Goal: Book appointment/travel/reservation

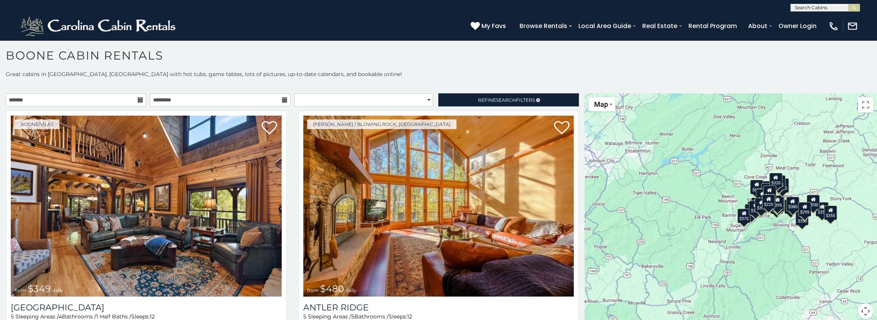
scroll to position [4, 0]
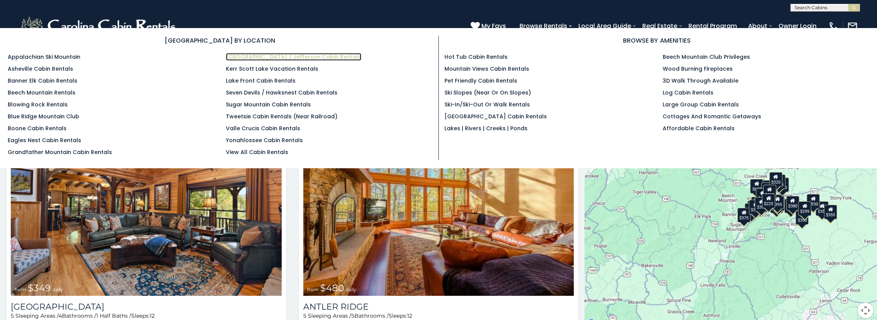
click at [253, 56] on link "[GEOGRAPHIC_DATA] / Jefferson Cabin Rentals" at bounding box center [293, 57] width 135 height 8
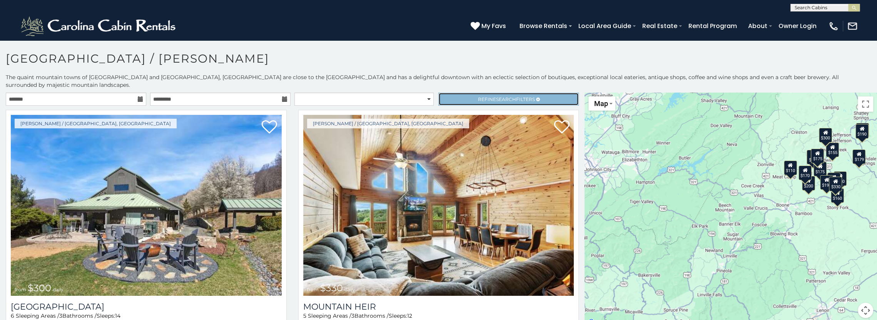
click at [500, 97] on span "Search" at bounding box center [505, 100] width 20 height 6
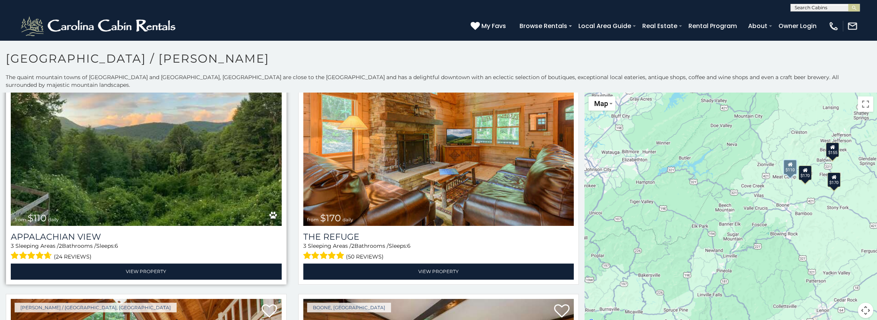
scroll to position [308, 0]
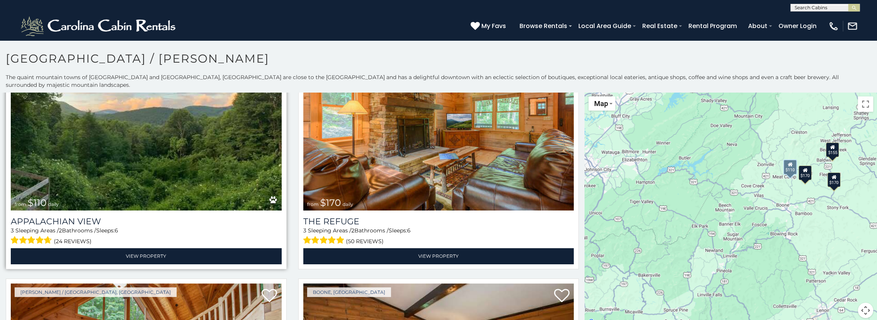
click at [108, 153] on img at bounding box center [146, 120] width 271 height 181
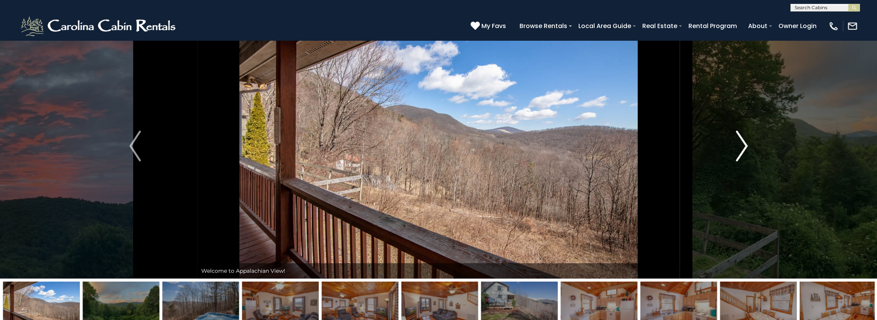
scroll to position [38, 0]
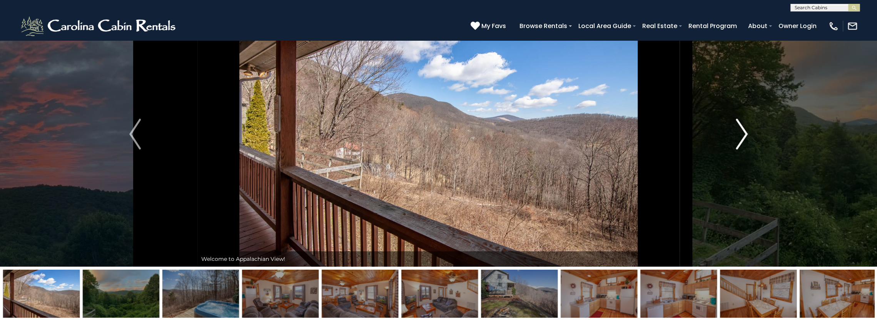
click at [743, 134] on img "Next" at bounding box center [742, 134] width 12 height 31
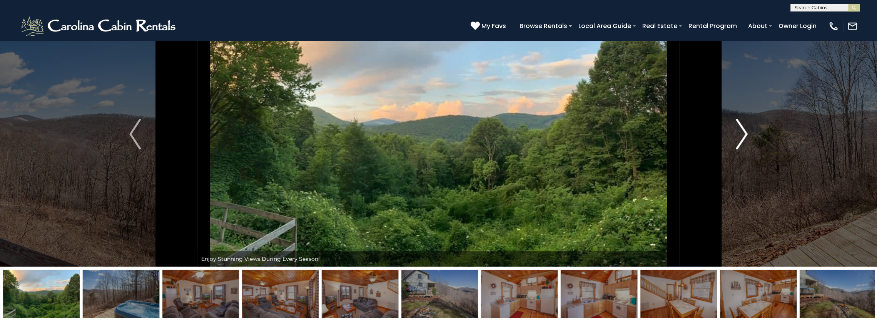
click at [743, 134] on img "Next" at bounding box center [742, 134] width 12 height 31
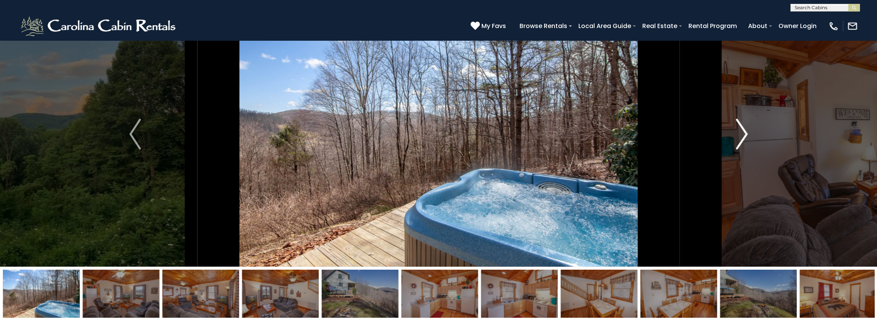
click at [743, 134] on img "Next" at bounding box center [742, 134] width 12 height 31
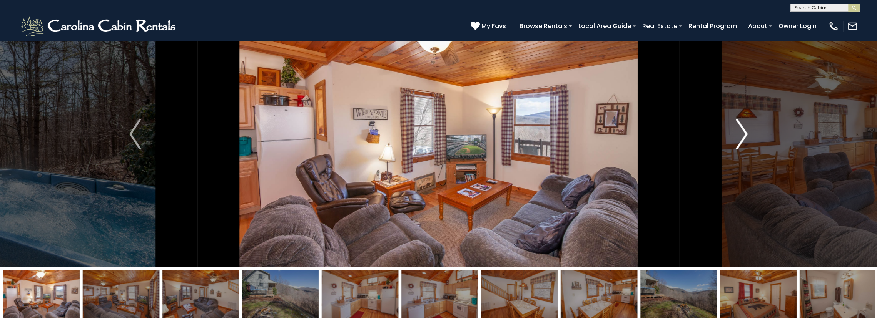
click at [743, 134] on img "Next" at bounding box center [742, 134] width 12 height 31
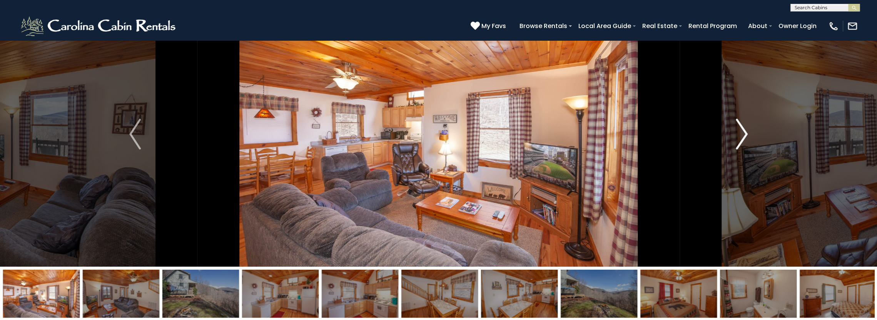
click at [744, 134] on img "Next" at bounding box center [742, 134] width 12 height 31
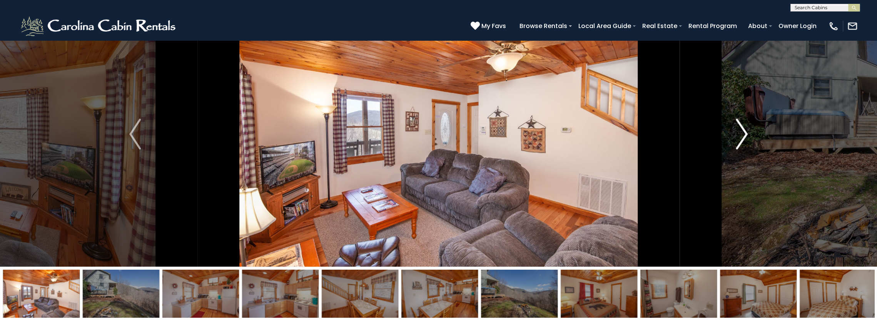
click at [744, 134] on img "Next" at bounding box center [742, 134] width 12 height 31
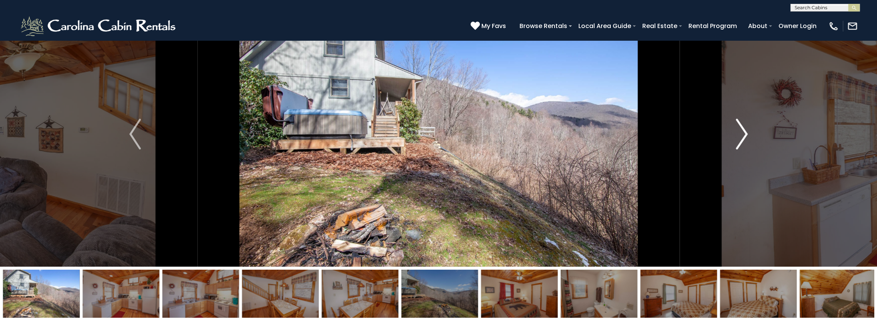
click at [744, 135] on img "Next" at bounding box center [742, 134] width 12 height 31
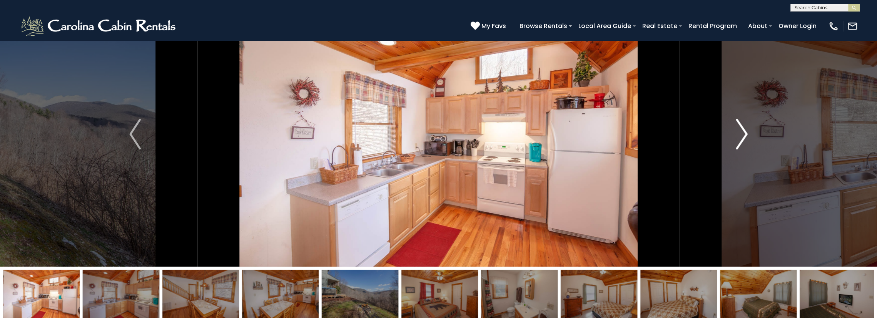
click at [744, 135] on img "Next" at bounding box center [742, 134] width 12 height 31
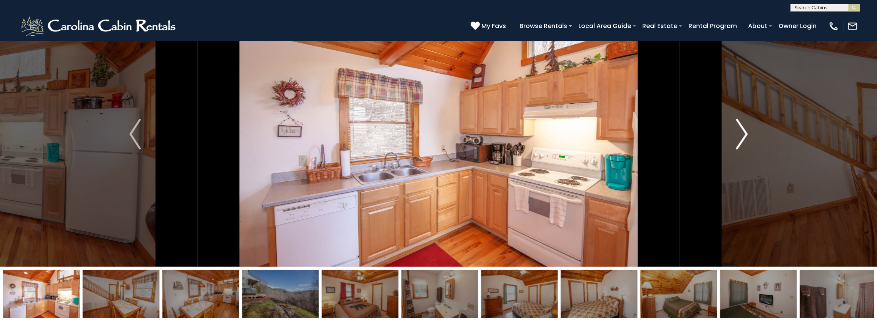
click at [745, 135] on img "Next" at bounding box center [742, 134] width 12 height 31
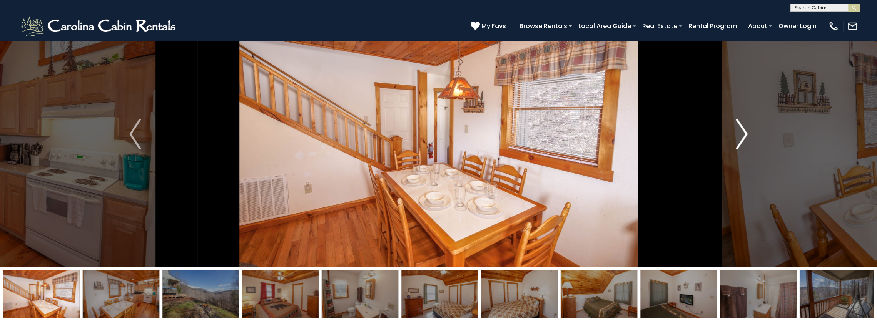
click at [745, 135] on img "Next" at bounding box center [742, 134] width 12 height 31
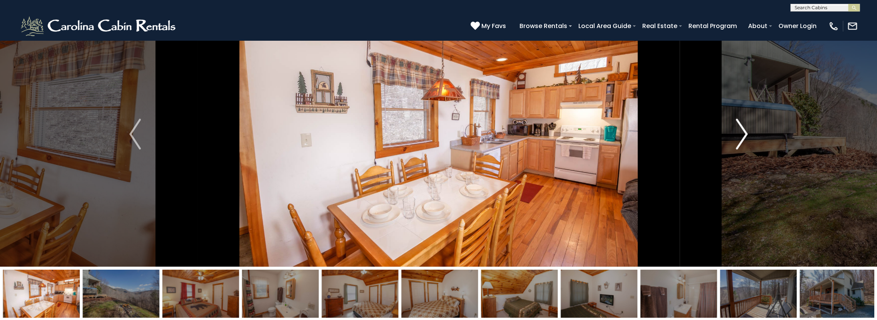
click at [745, 135] on img "Next" at bounding box center [742, 134] width 12 height 31
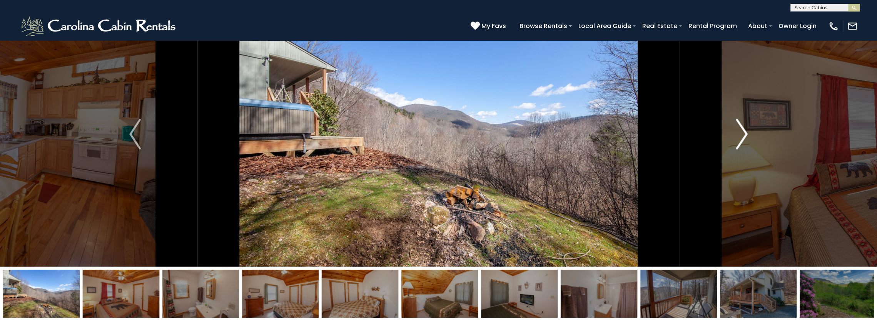
click at [745, 135] on img "Next" at bounding box center [742, 134] width 12 height 31
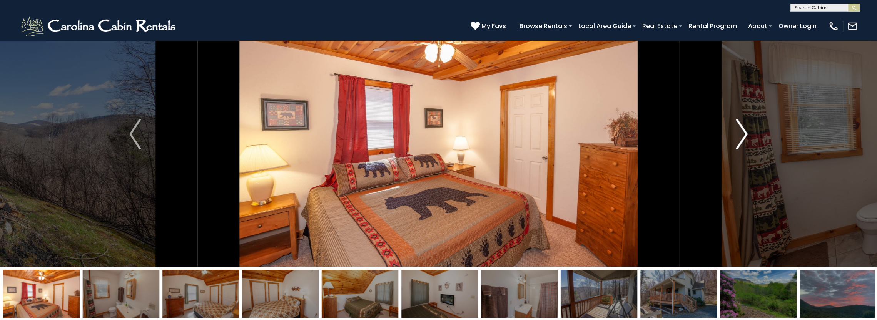
click at [745, 135] on img "Next" at bounding box center [742, 134] width 12 height 31
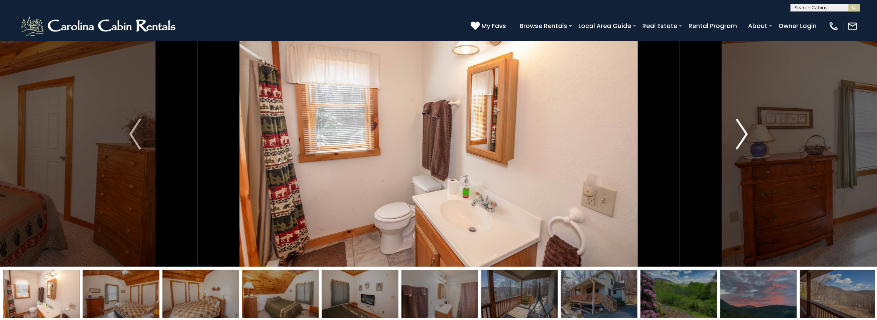
click at [746, 135] on img "Next" at bounding box center [742, 134] width 12 height 31
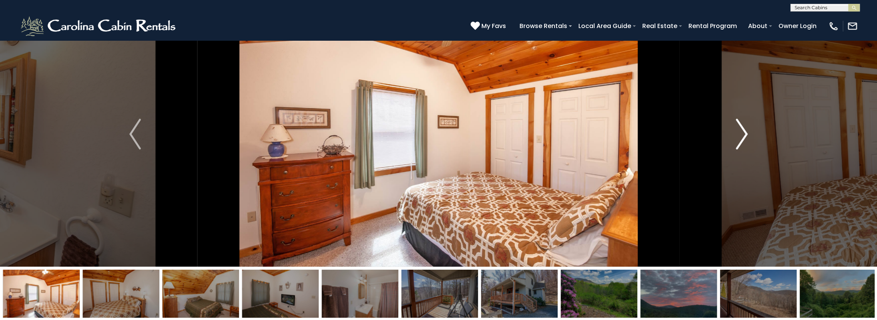
click at [746, 135] on img "Next" at bounding box center [742, 134] width 12 height 31
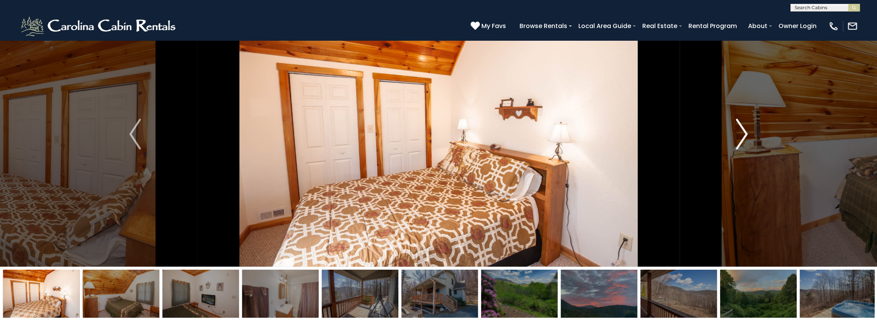
click at [746, 135] on img "Next" at bounding box center [742, 134] width 12 height 31
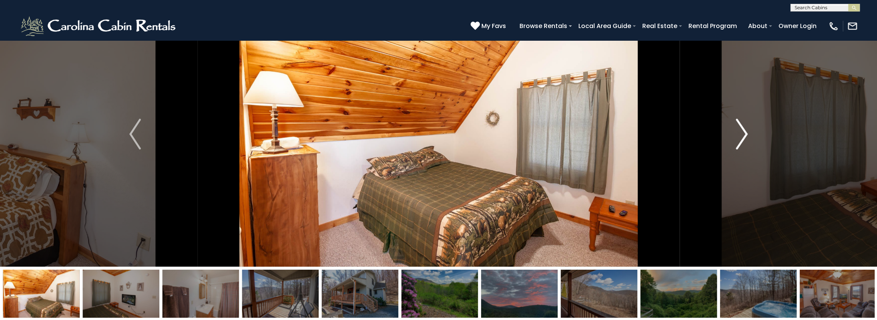
click at [746, 135] on img "Next" at bounding box center [742, 134] width 12 height 31
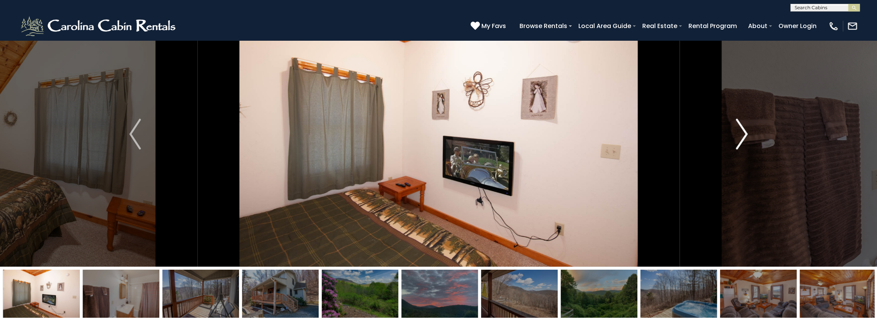
click at [745, 136] on img "Next" at bounding box center [742, 134] width 12 height 31
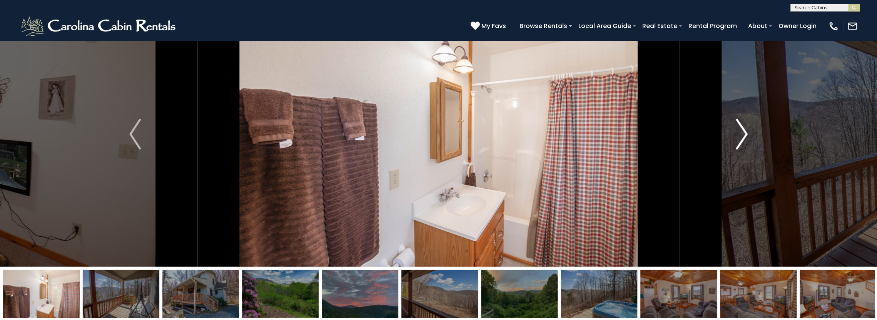
click at [746, 136] on img "Next" at bounding box center [742, 134] width 12 height 31
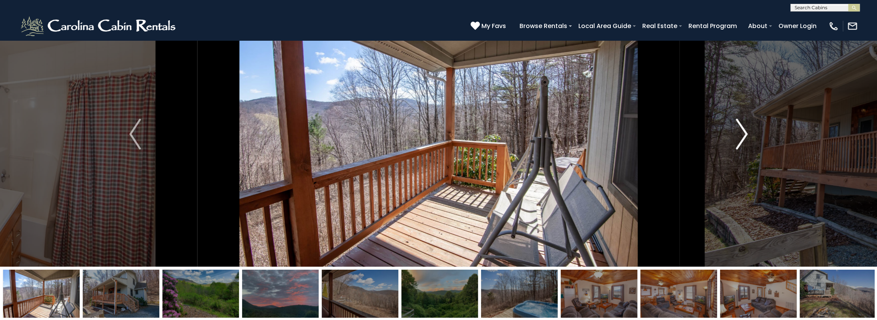
click at [747, 135] on button "Next" at bounding box center [741, 134] width 124 height 265
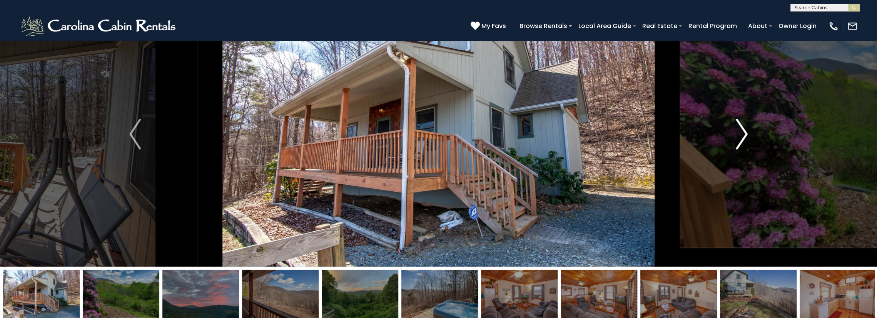
click at [748, 135] on button "Next" at bounding box center [741, 134] width 124 height 265
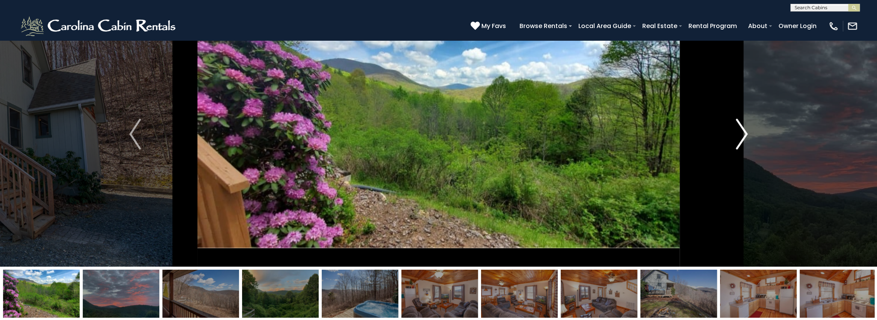
click at [748, 135] on button "Next" at bounding box center [741, 134] width 124 height 265
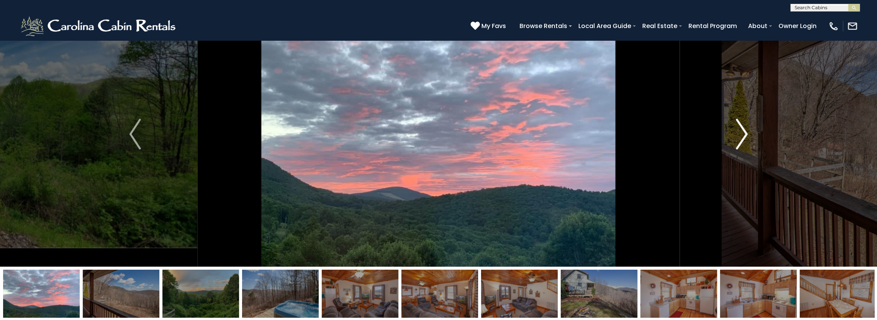
click at [748, 135] on button "Next" at bounding box center [741, 134] width 124 height 265
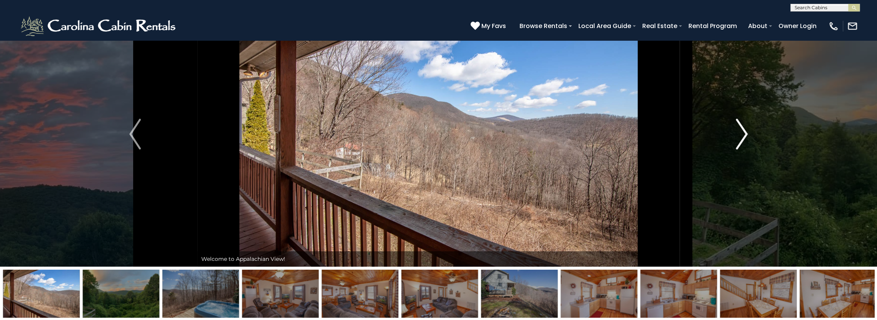
click at [748, 135] on button "Next" at bounding box center [741, 134] width 124 height 265
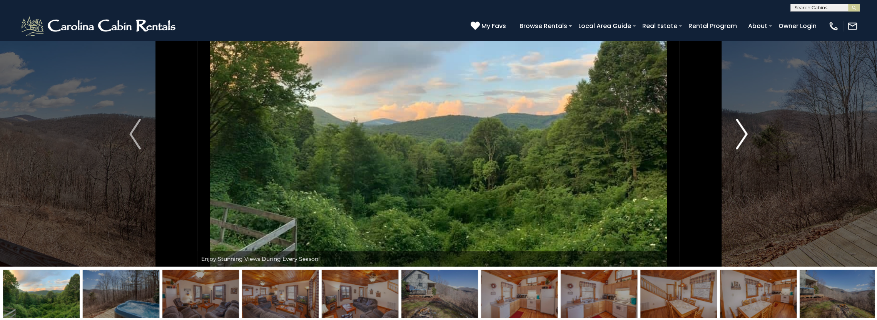
click at [749, 135] on button "Next" at bounding box center [741, 134] width 124 height 265
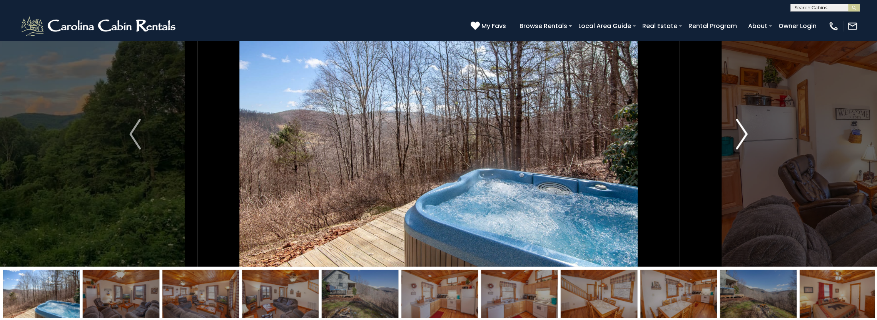
click at [749, 136] on button "Next" at bounding box center [741, 134] width 124 height 265
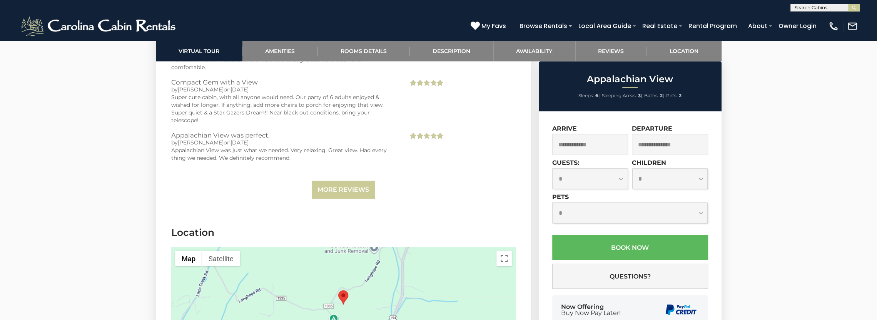
scroll to position [1693, 0]
